Goal: Task Accomplishment & Management: Manage account settings

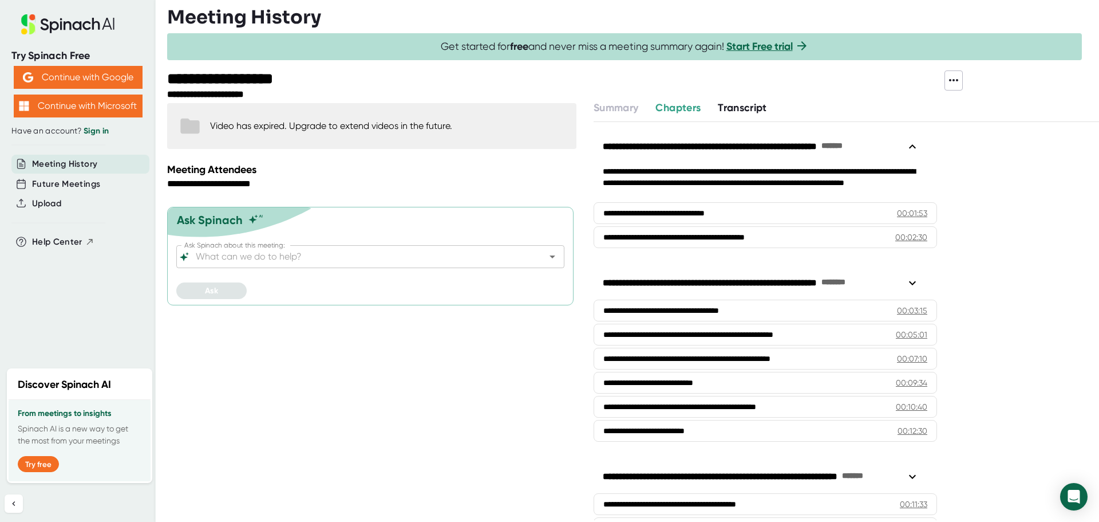
click at [742, 102] on span "Transcript" at bounding box center [742, 107] width 49 height 13
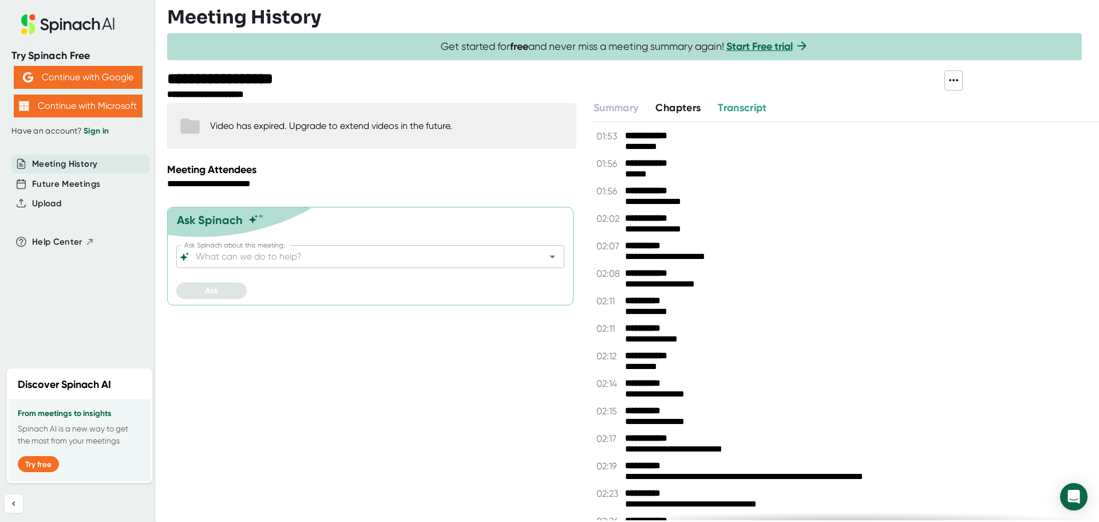
click at [682, 107] on span "Chapters" at bounding box center [677, 107] width 45 height 13
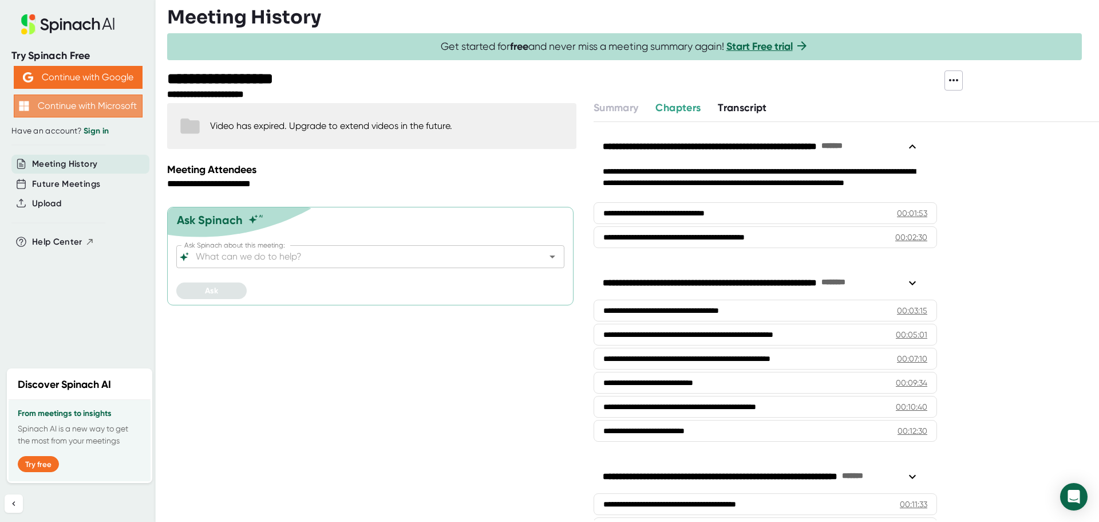
click at [51, 104] on button "Continue with Microsoft" at bounding box center [78, 105] width 129 height 23
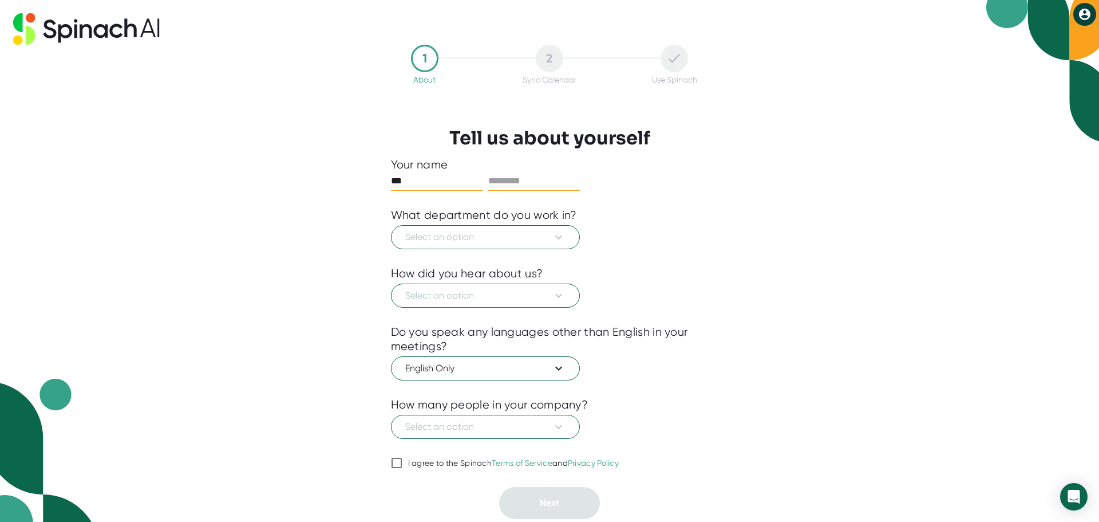
click at [419, 177] on input "***" at bounding box center [437, 181] width 92 height 18
type input "***"
type input "******"
click at [481, 248] on button "Select an option" at bounding box center [485, 237] width 189 height 24
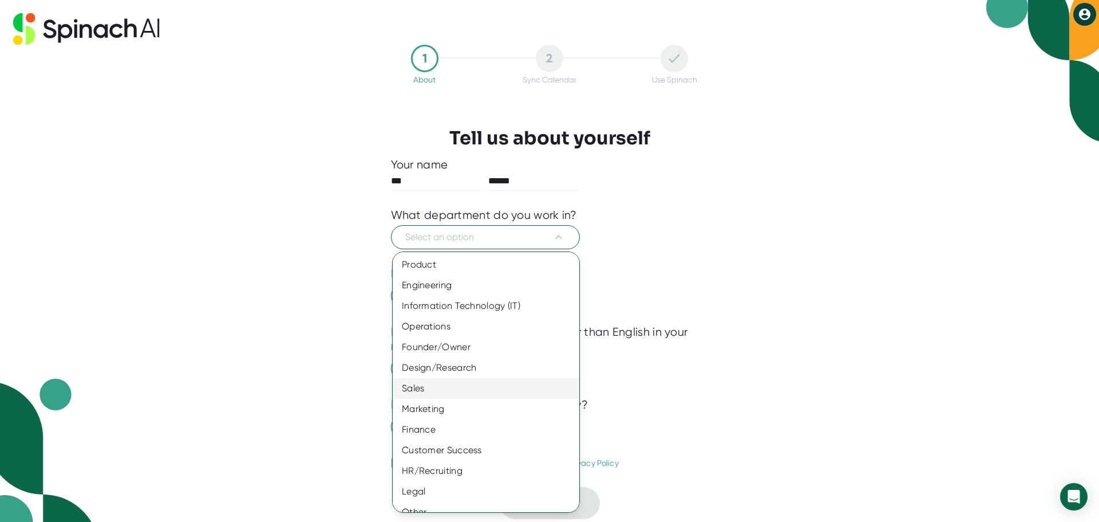
click at [479, 389] on div "Sales" at bounding box center [490, 388] width 195 height 21
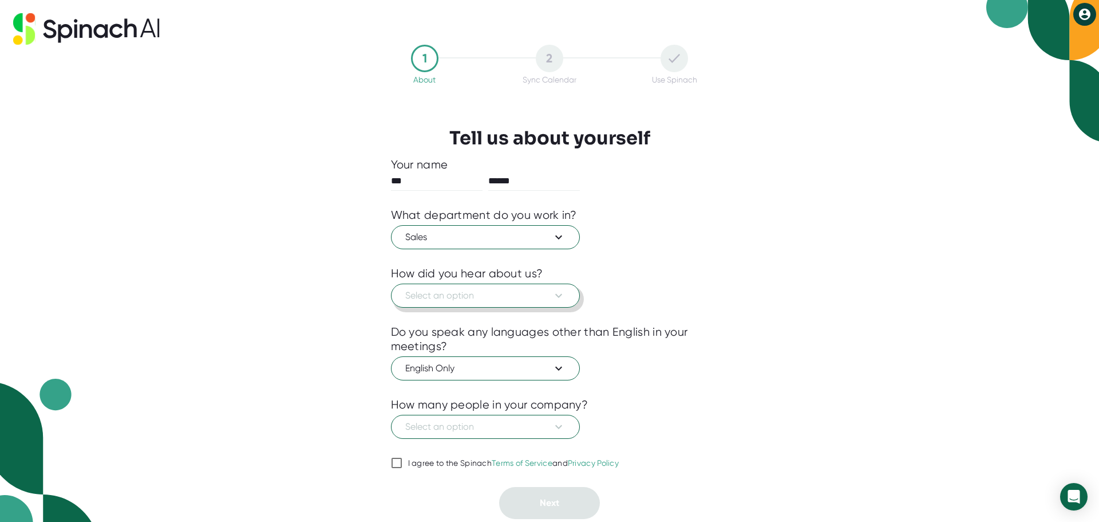
click at [498, 302] on span "Select an option" at bounding box center [485, 296] width 160 height 14
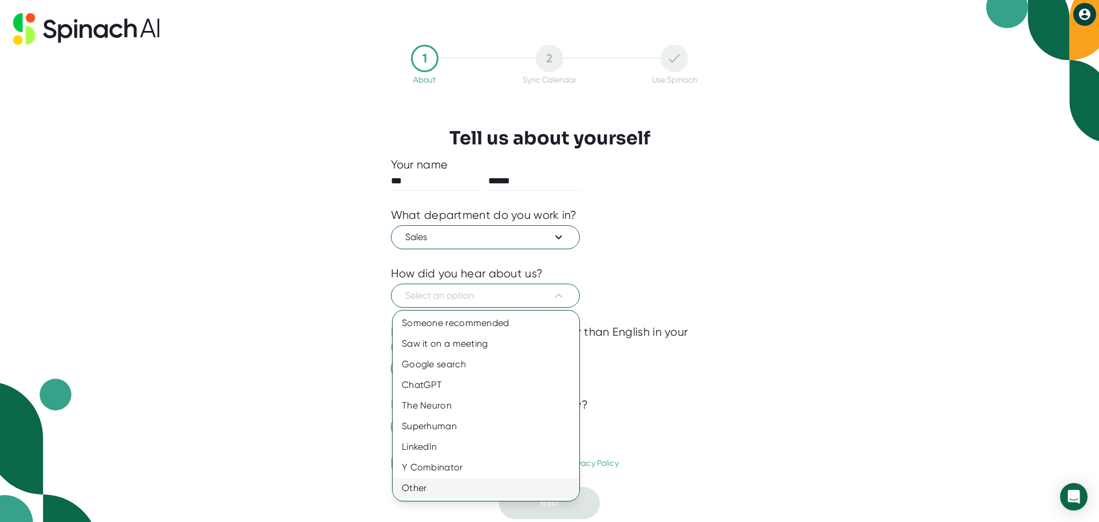
click at [472, 483] on div "Other" at bounding box center [486, 487] width 187 height 21
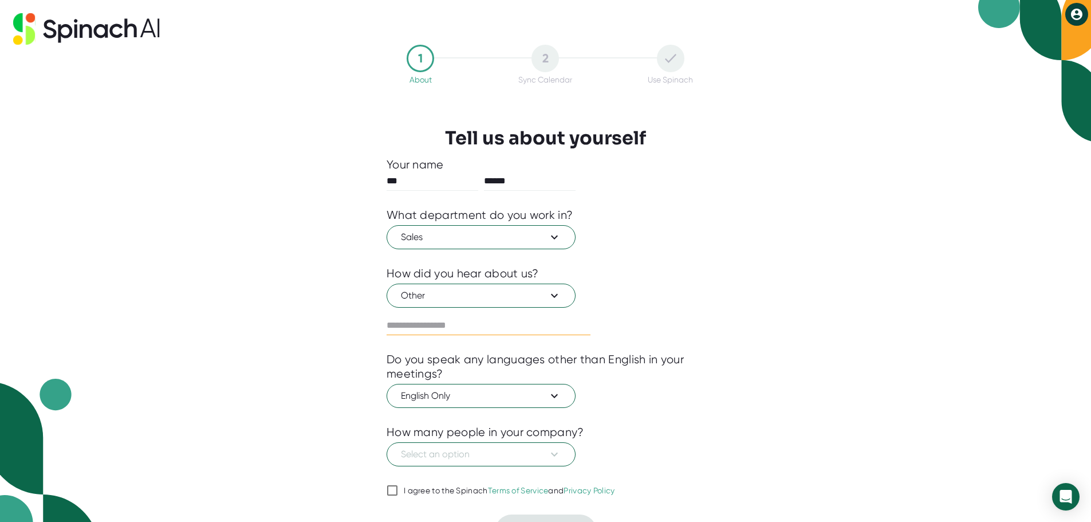
click at [472, 325] on input "text" at bounding box center [488, 325] width 204 height 18
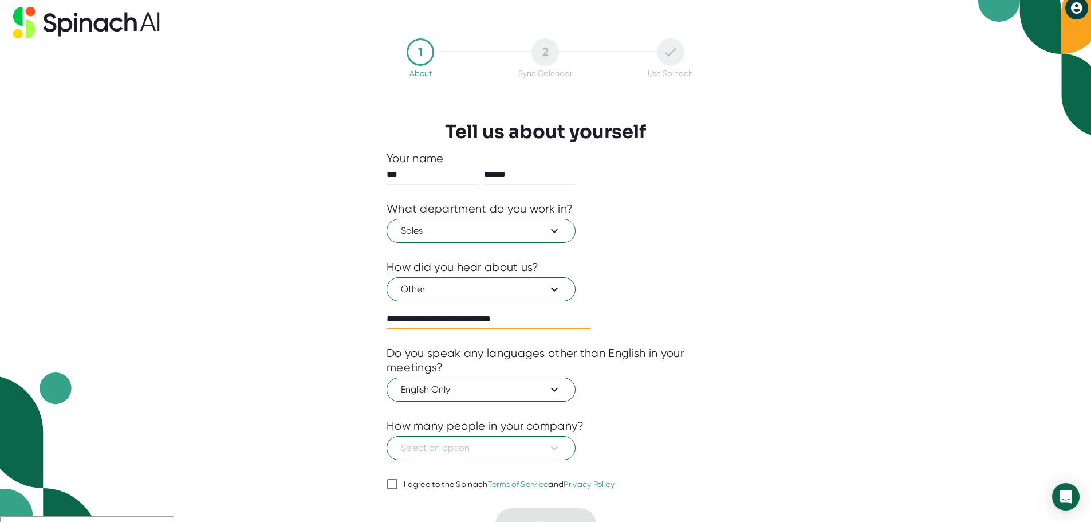
scroll to position [25, 0]
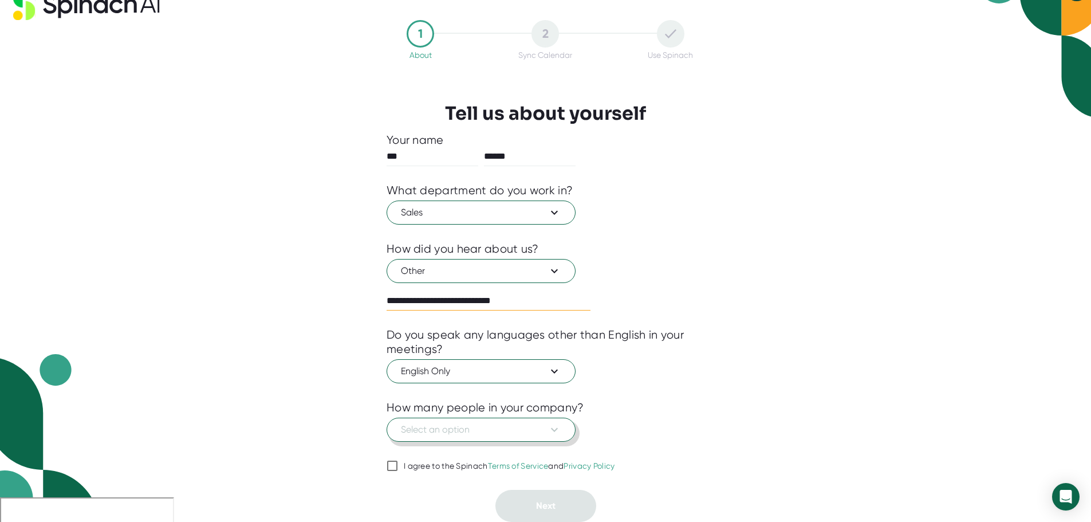
type input "**********"
click at [559, 429] on icon at bounding box center [554, 429] width 14 height 14
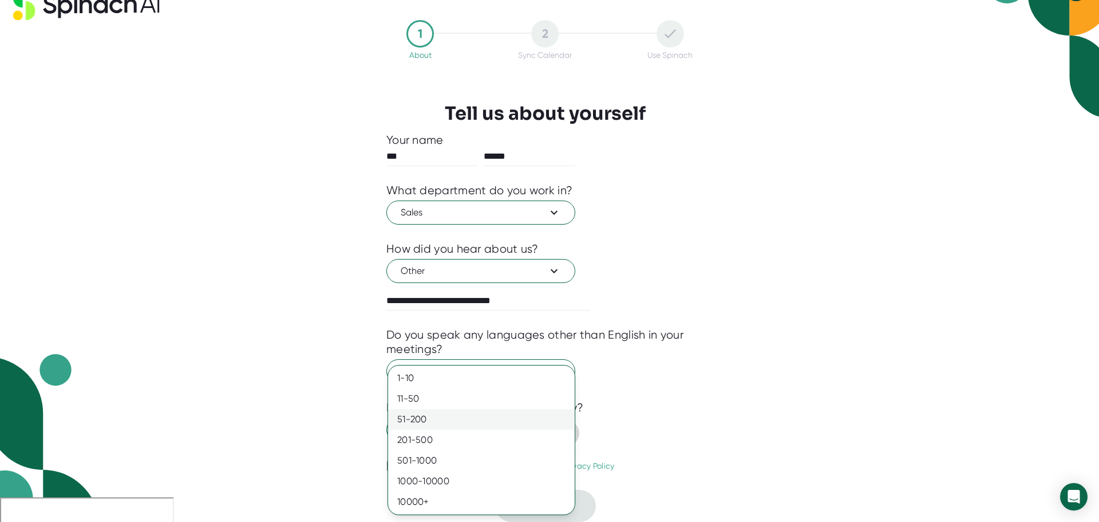
click at [558, 417] on div "51-200" at bounding box center [481, 419] width 187 height 21
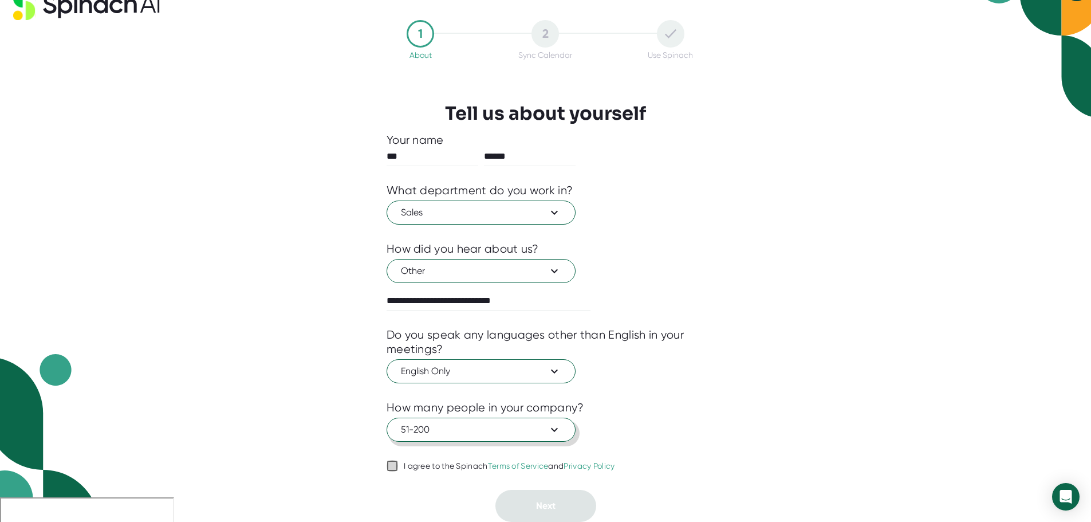
click at [394, 472] on input "I agree to the Spinach Terms of Service and Privacy Policy" at bounding box center [391, 466] width 11 height 14
checkbox input "true"
click at [557, 506] on button "Next" at bounding box center [545, 505] width 101 height 32
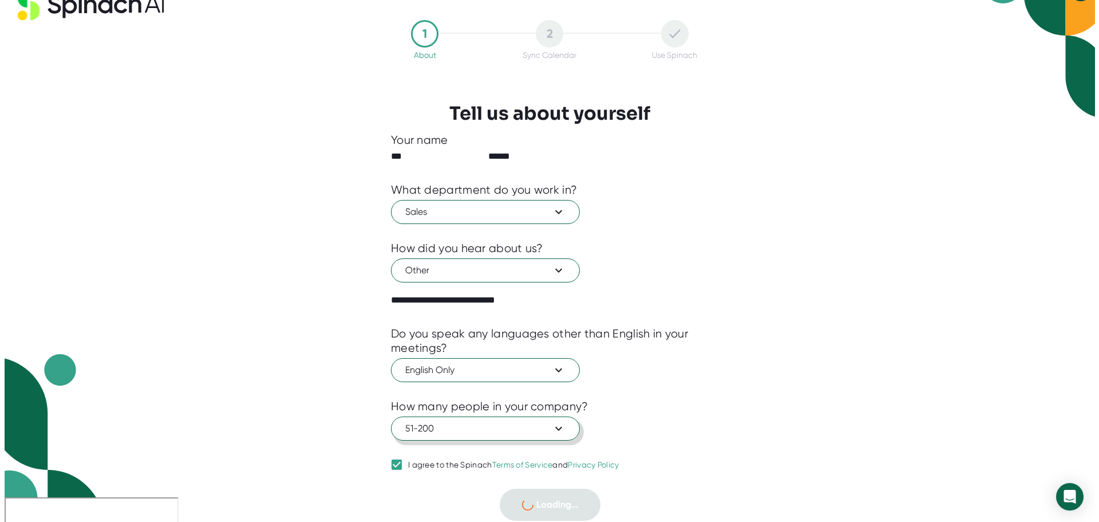
scroll to position [0, 0]
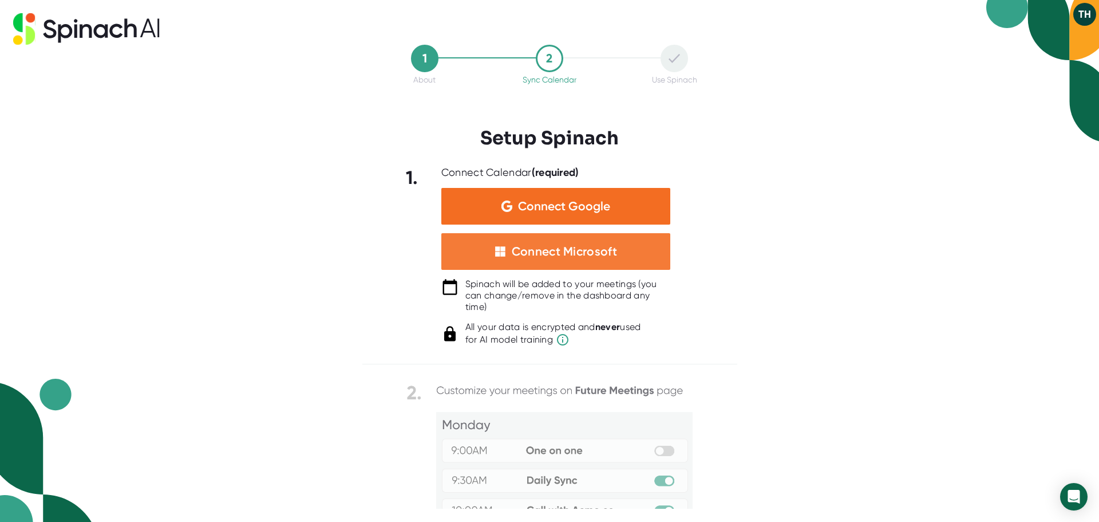
click at [612, 249] on div "Connect Microsoft" at bounding box center [564, 251] width 105 height 15
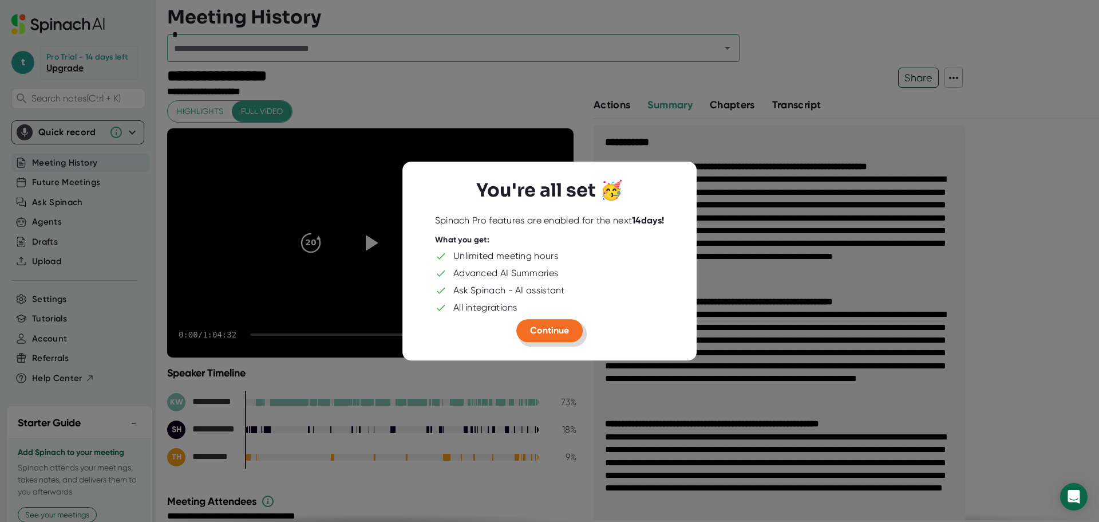
click at [559, 330] on span "Continue" at bounding box center [549, 330] width 39 height 11
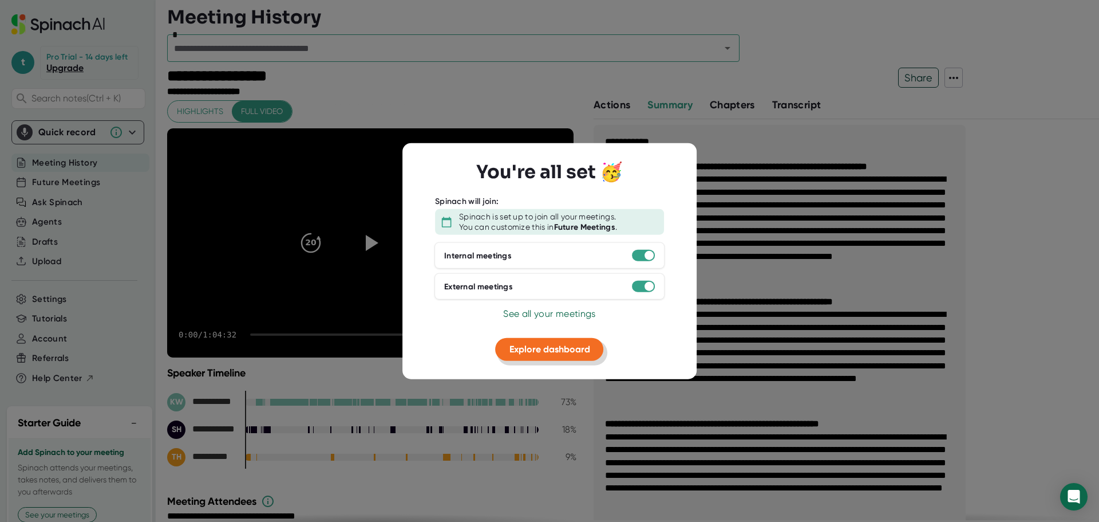
click at [560, 348] on span "Explore dashboard" at bounding box center [549, 348] width 81 height 11
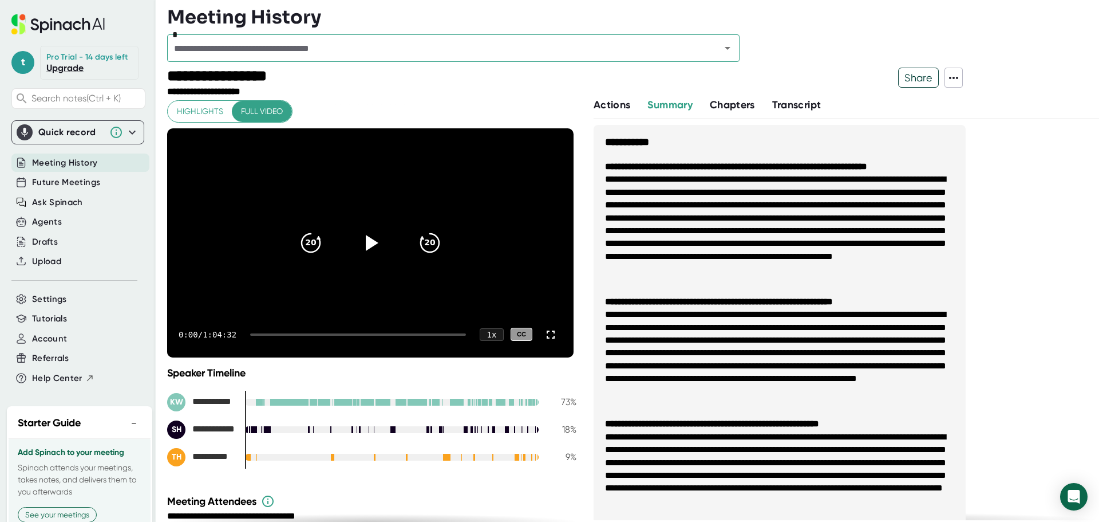
click at [73, 169] on span "Meeting History" at bounding box center [64, 162] width 65 height 13
click at [49, 228] on div "Agents" at bounding box center [47, 221] width 30 height 13
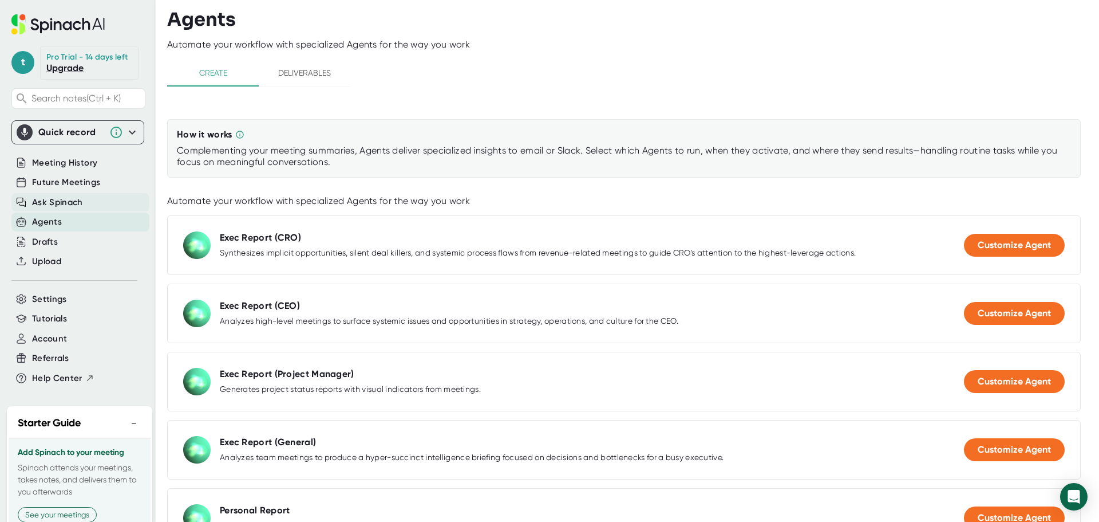
click at [45, 206] on span "Ask Spinach" at bounding box center [57, 202] width 51 height 13
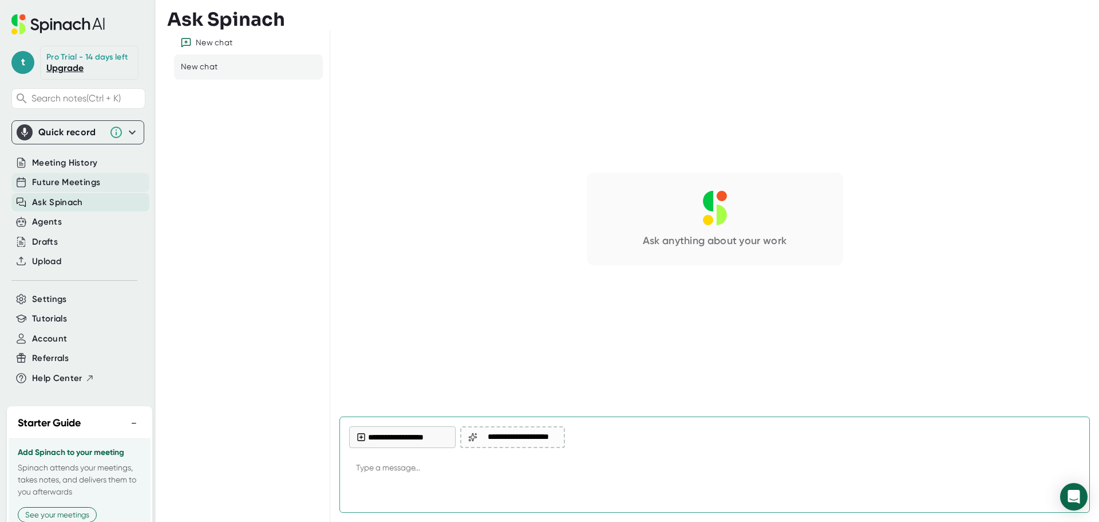
type textarea "x"
click at [62, 189] on span "Future Meetings" at bounding box center [66, 182] width 68 height 13
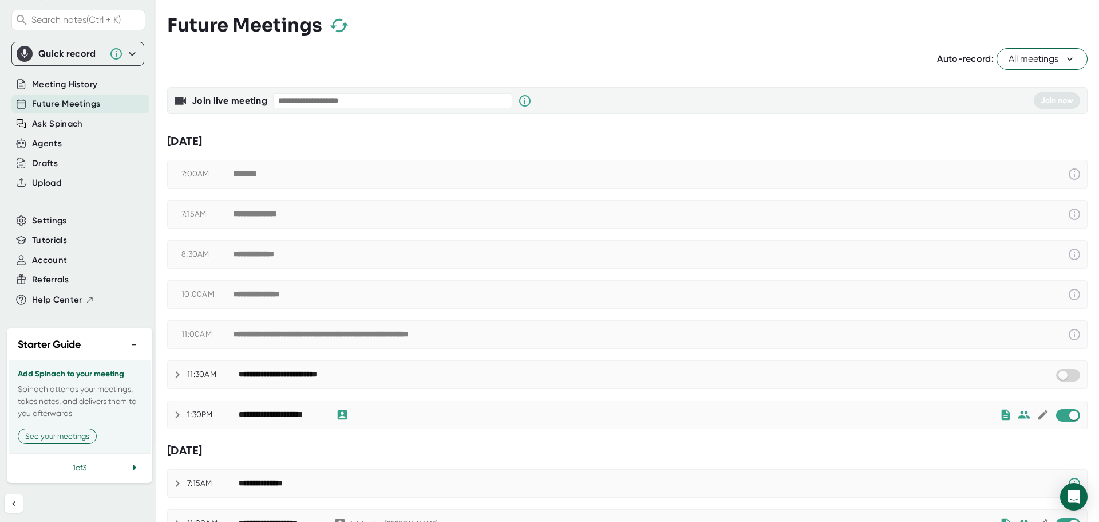
click at [276, 374] on div "**********" at bounding box center [294, 374] width 110 height 10
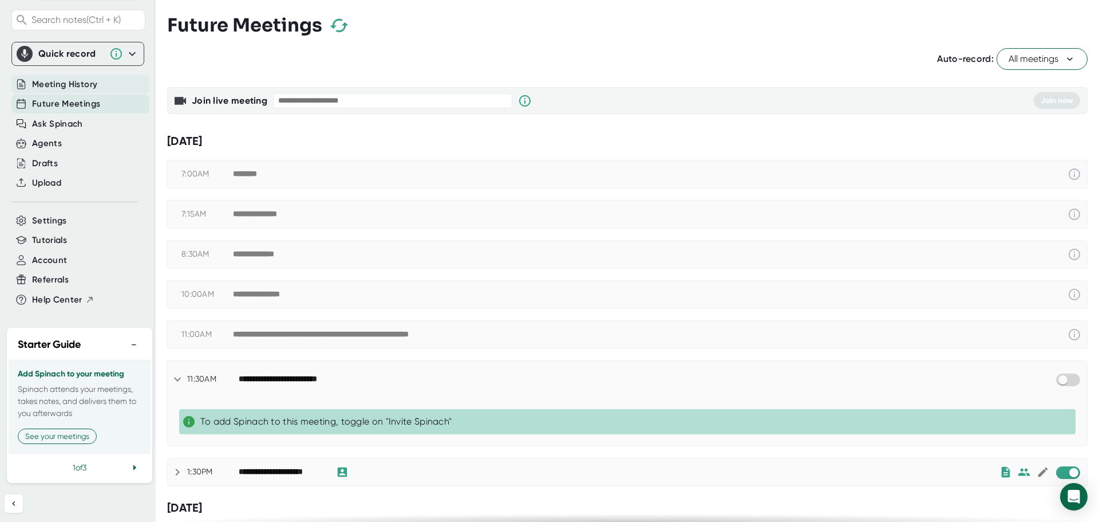
click at [92, 78] on span "Meeting History" at bounding box center [64, 84] width 65 height 13
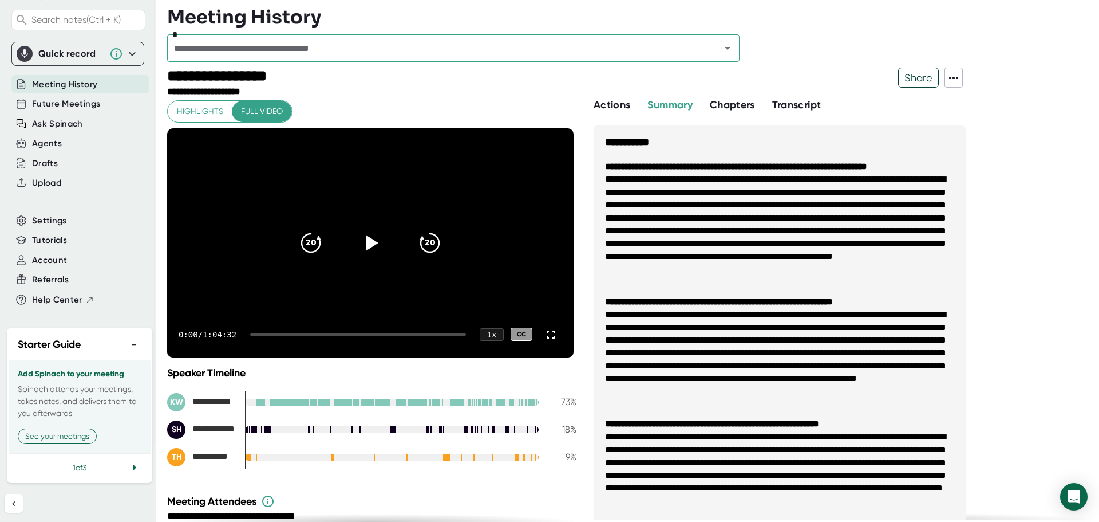
click at [732, 49] on icon "Open" at bounding box center [728, 48] width 14 height 14
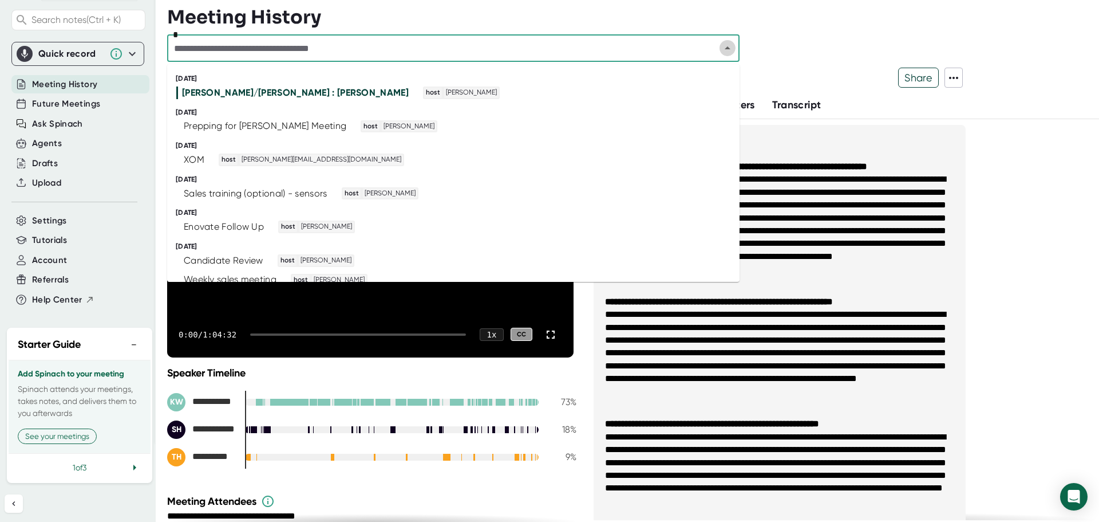
click at [732, 49] on icon "Close" at bounding box center [728, 48] width 14 height 14
